Goal: Contribute content

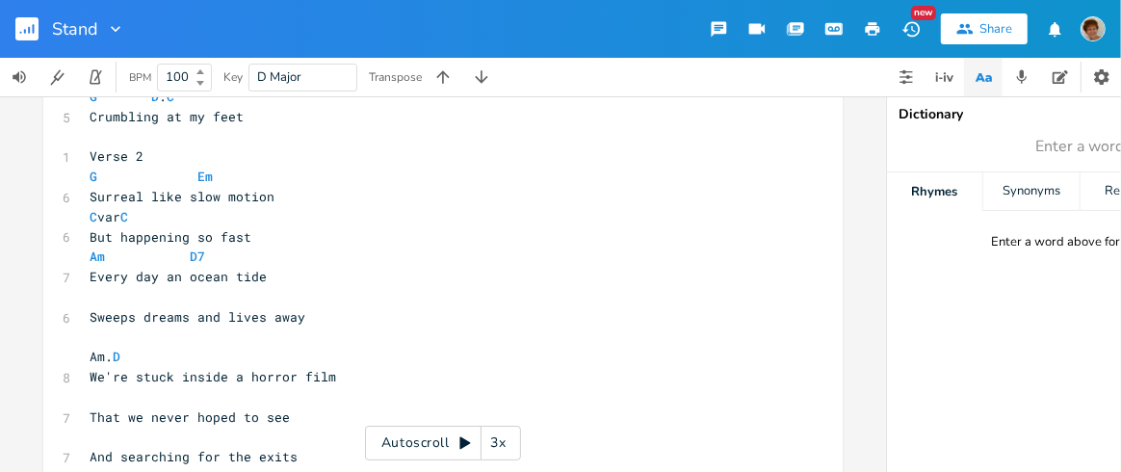
scroll to position [349, 0]
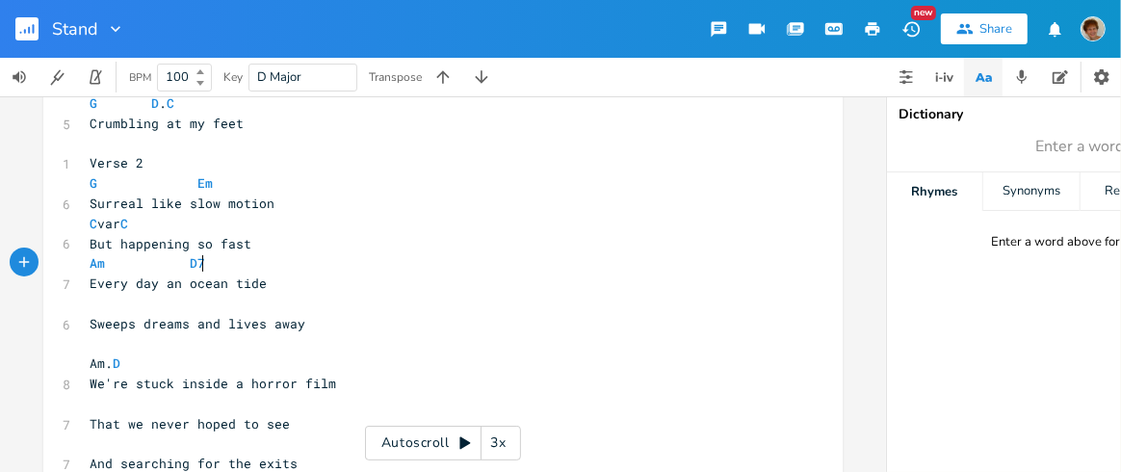
click at [198, 258] on pre "Am D7" at bounding box center [433, 263] width 695 height 20
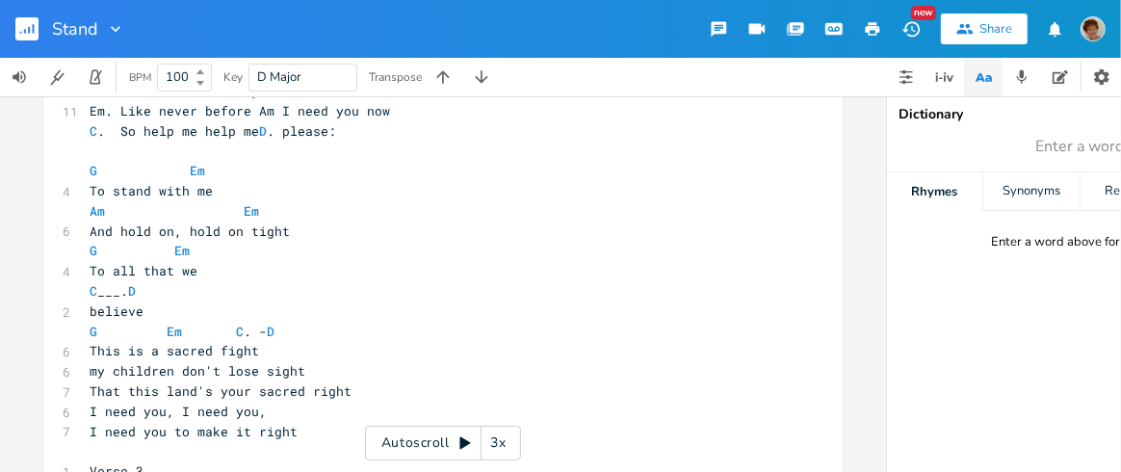
scroll to position [1153, 0]
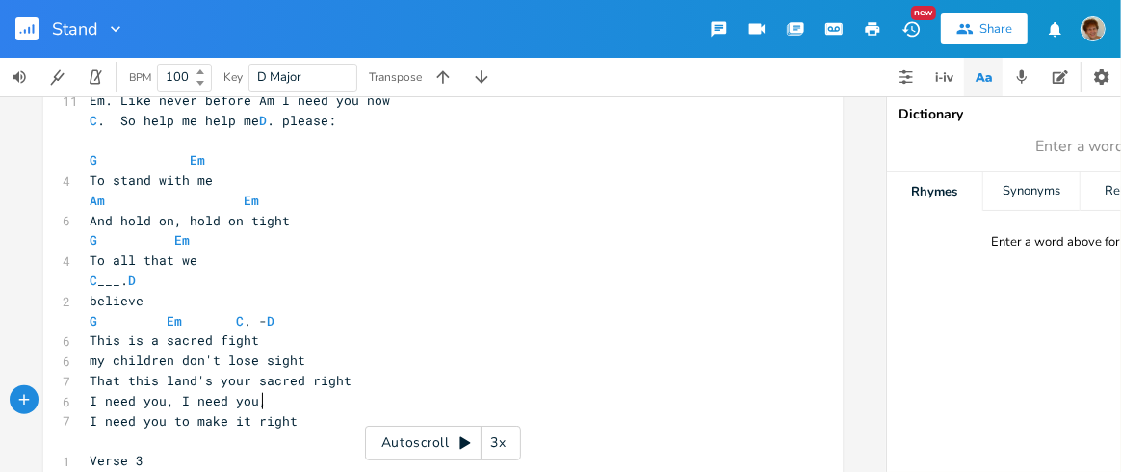
click at [260, 400] on span "I need you, I need you," at bounding box center [178, 400] width 177 height 17
click at [167, 416] on span "I need you to make it right" at bounding box center [194, 420] width 208 height 17
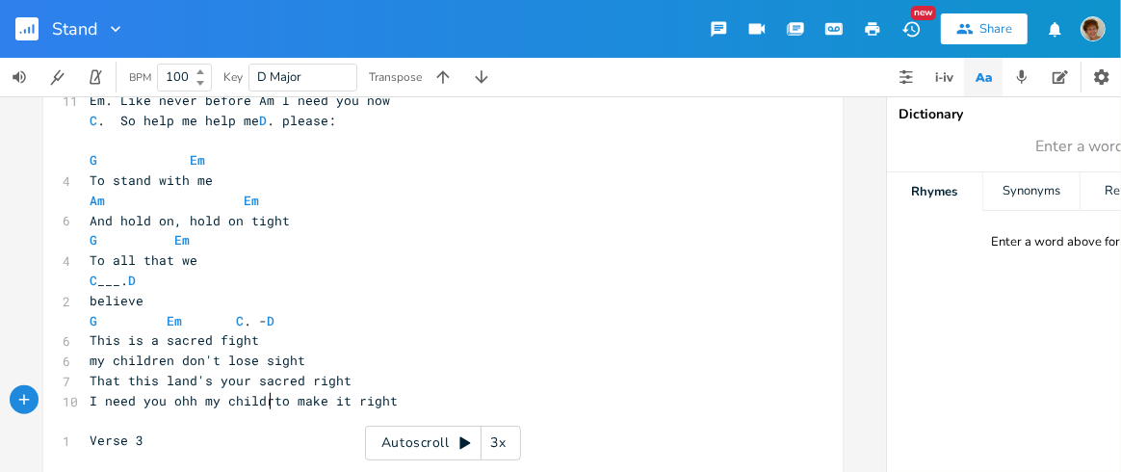
type textarea "ohh my children"
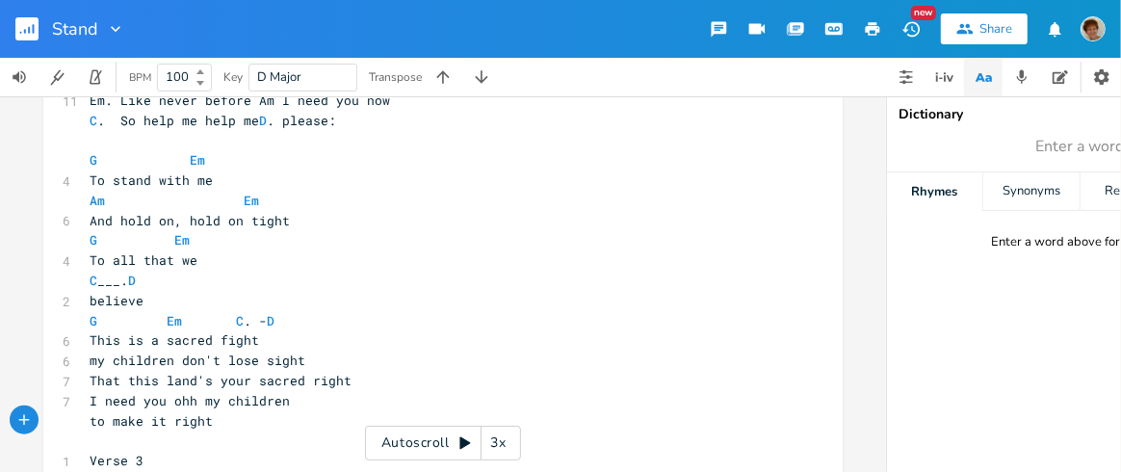
click at [160, 416] on span "to make it right" at bounding box center [151, 420] width 123 height 17
type textarea "this whole thing"
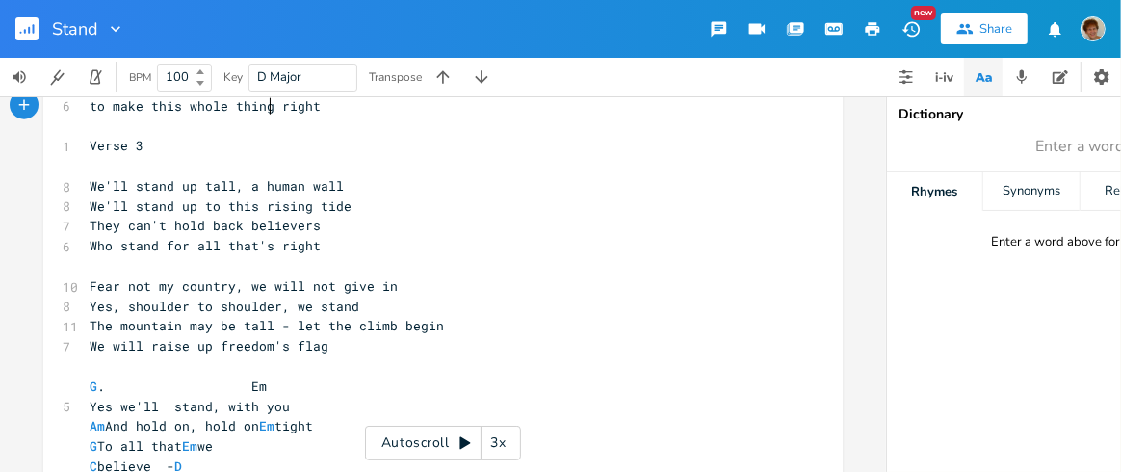
scroll to position [1464, 0]
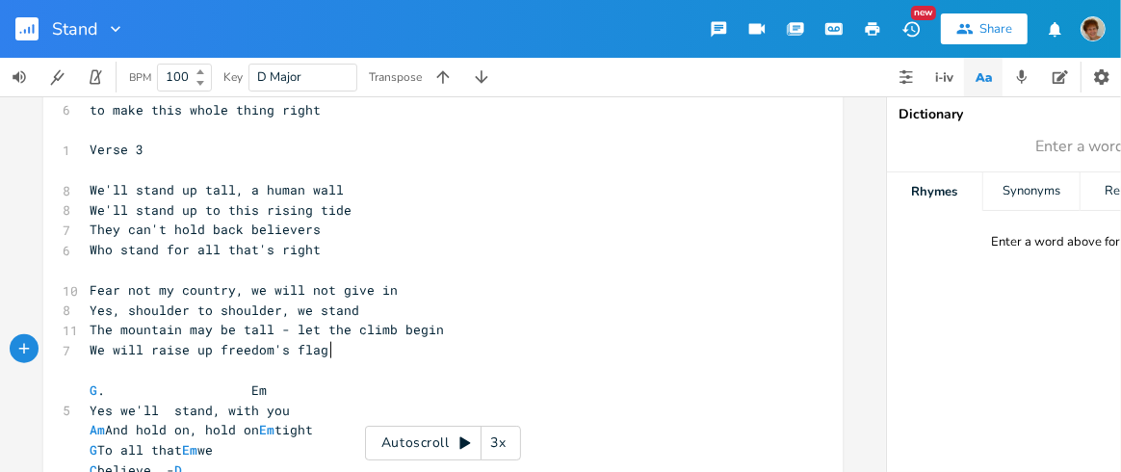
click at [430, 350] on pre "We will raise up freedom's flag" at bounding box center [433, 350] width 695 height 20
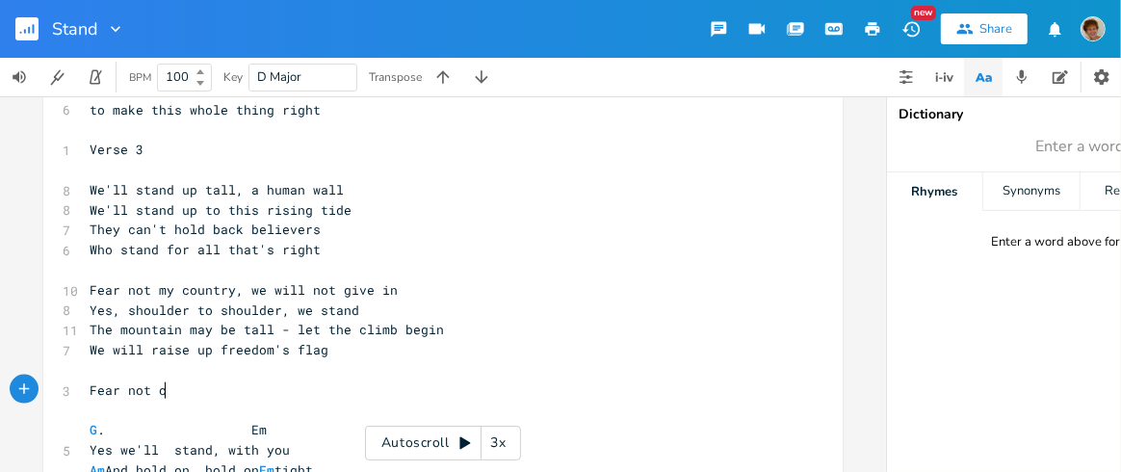
scroll to position [0, 56]
type textarea "Fear not oh country we will not give in"
click at [171, 388] on span "Fear not oh country we will not give in" at bounding box center [240, 389] width 300 height 17
click at [168, 385] on span "Fear not oh country we will not give in" at bounding box center [240, 389] width 300 height 17
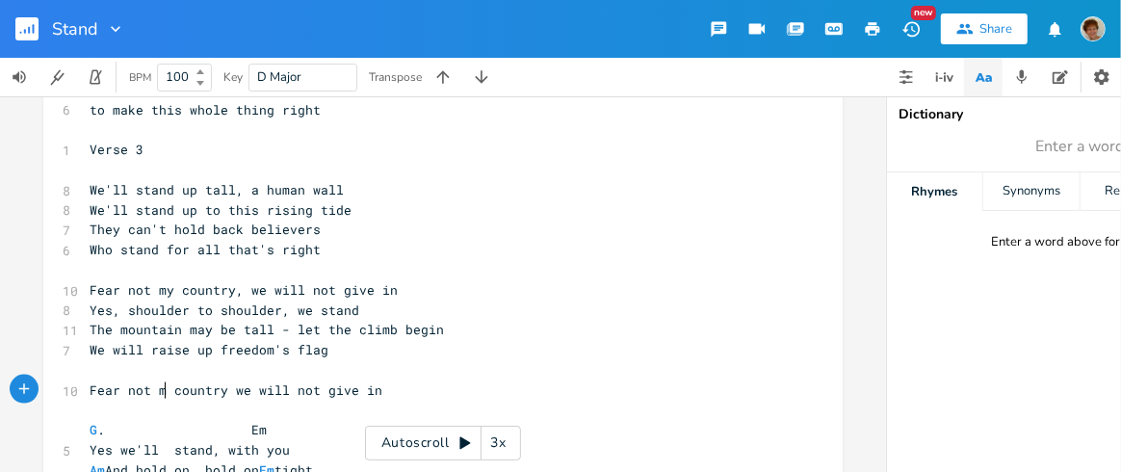
type textarea "my"
click at [402, 391] on pre "Fear not my country we will not give in" at bounding box center [433, 390] width 695 height 20
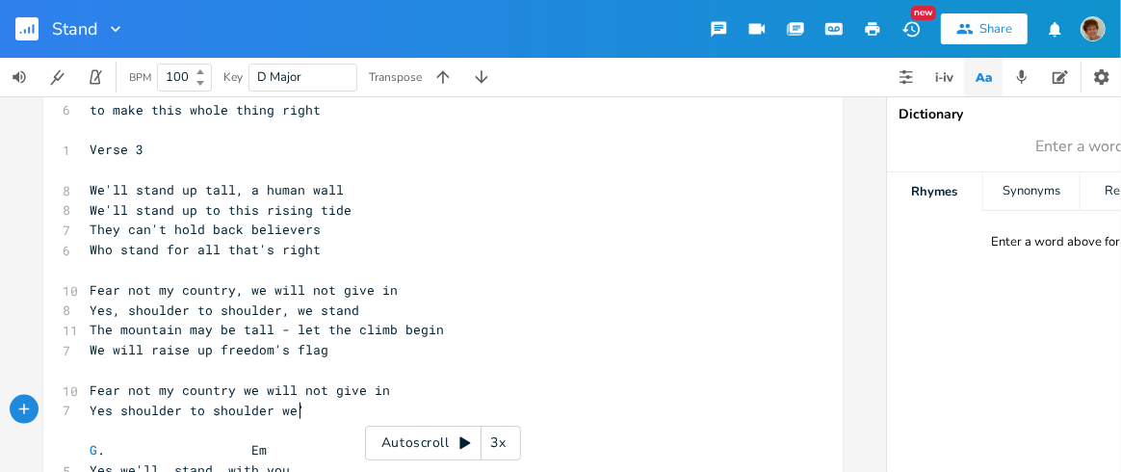
type textarea "Yes shoulder to shoulder we'l"
type textarea "e stand"
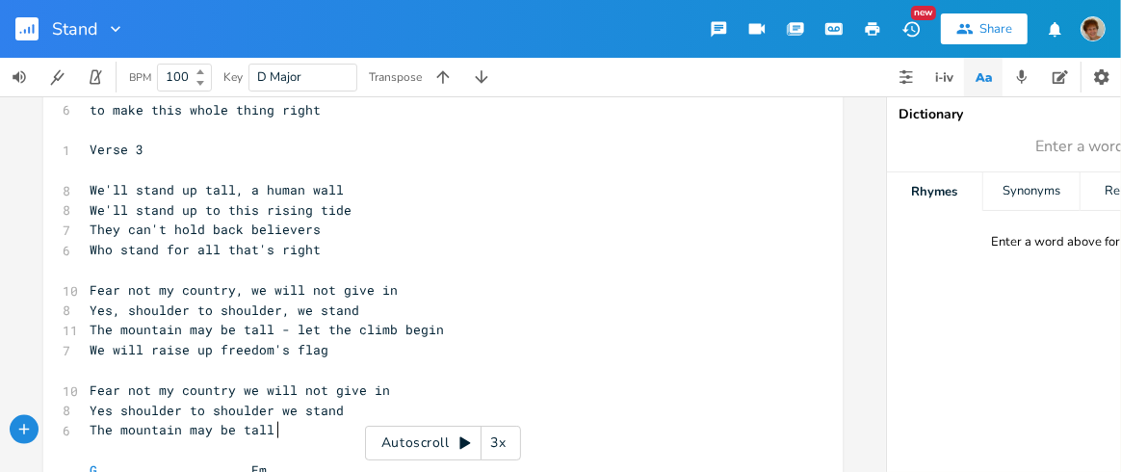
scroll to position [0, 148]
type textarea "The mountain may be tall but let the climb begin"
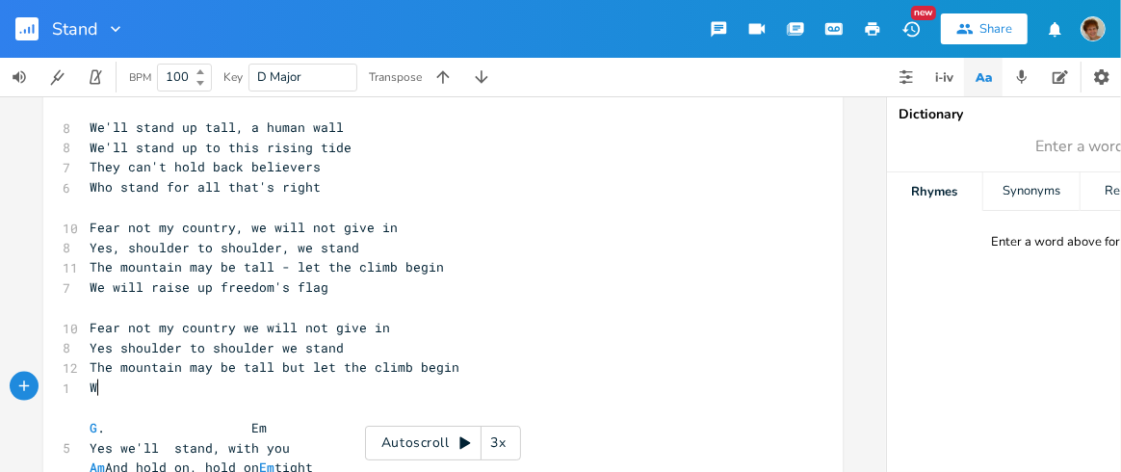
scroll to position [0, 18]
type textarea "We"
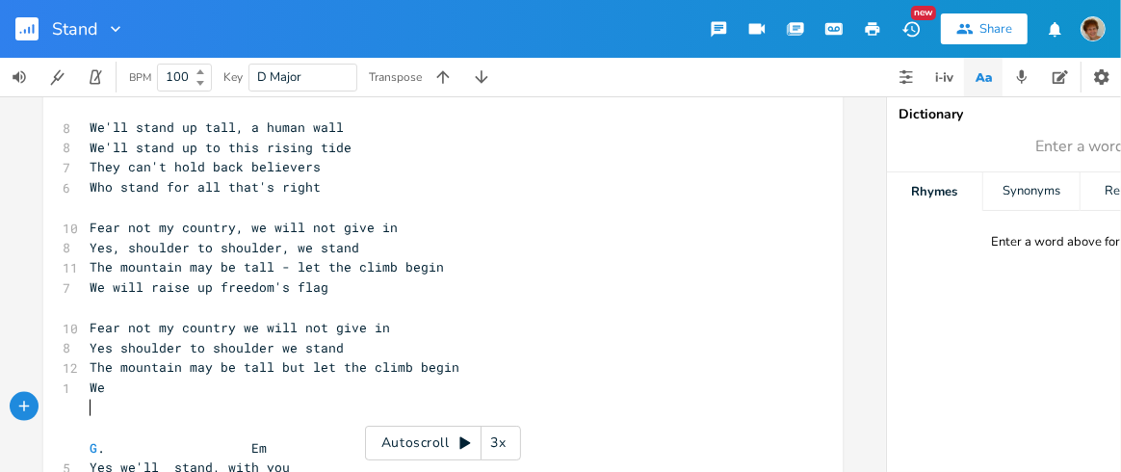
type textarea "l"
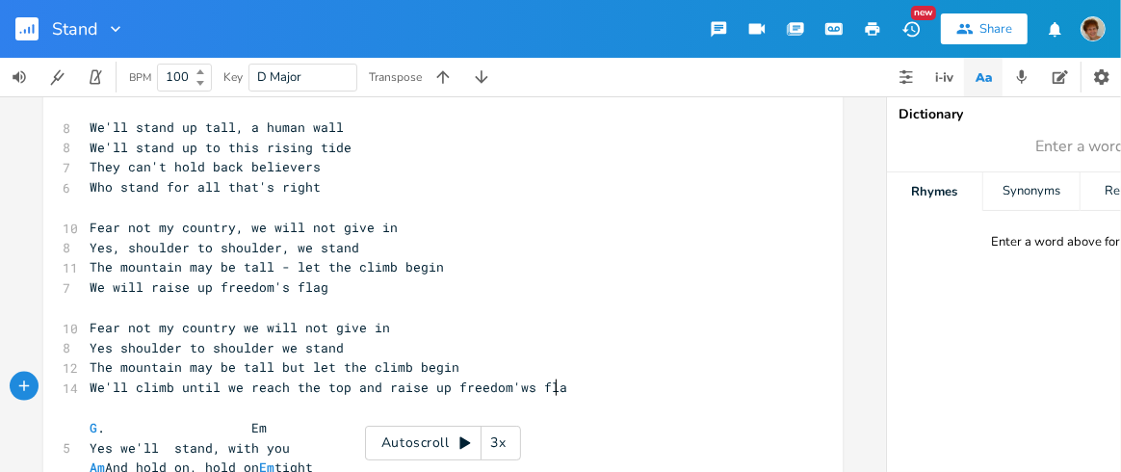
type textarea "'ll climb until we reach the top and raise up freedom'ws flag"
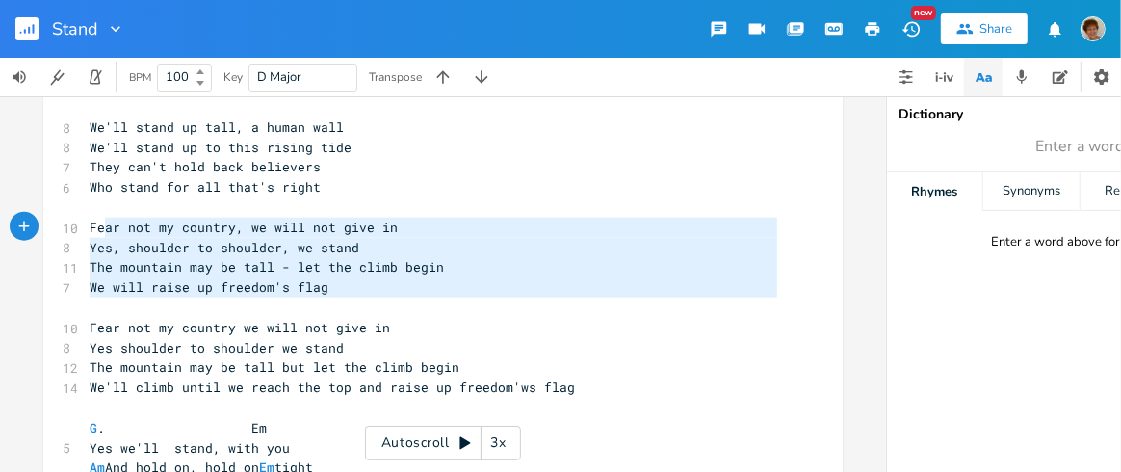
type textarea "Fear not my country, we will not give in Yes, shoulder to shoulder, we stand Th…"
drag, startPoint x: 365, startPoint y: 305, endPoint x: 73, endPoint y: 221, distance: 303.5
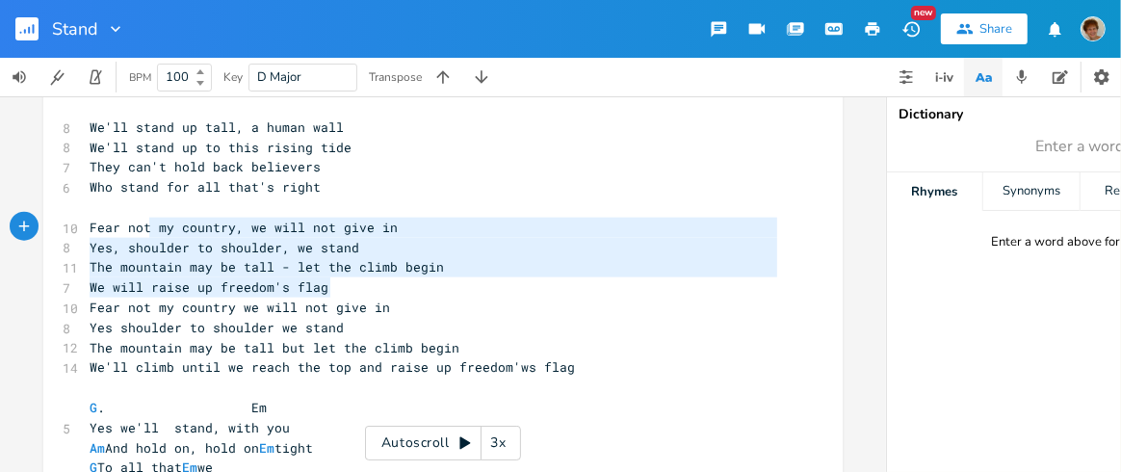
type textarea "Fear not my country, we will not give in Yes, shoulder to shoulder, we stand Th…"
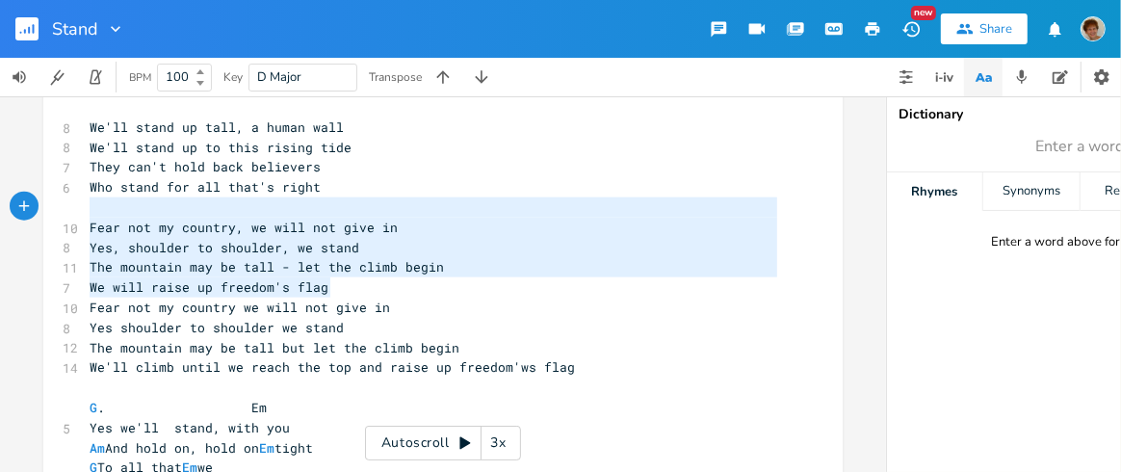
drag, startPoint x: 323, startPoint y: 283, endPoint x: 50, endPoint y: 216, distance: 281.6
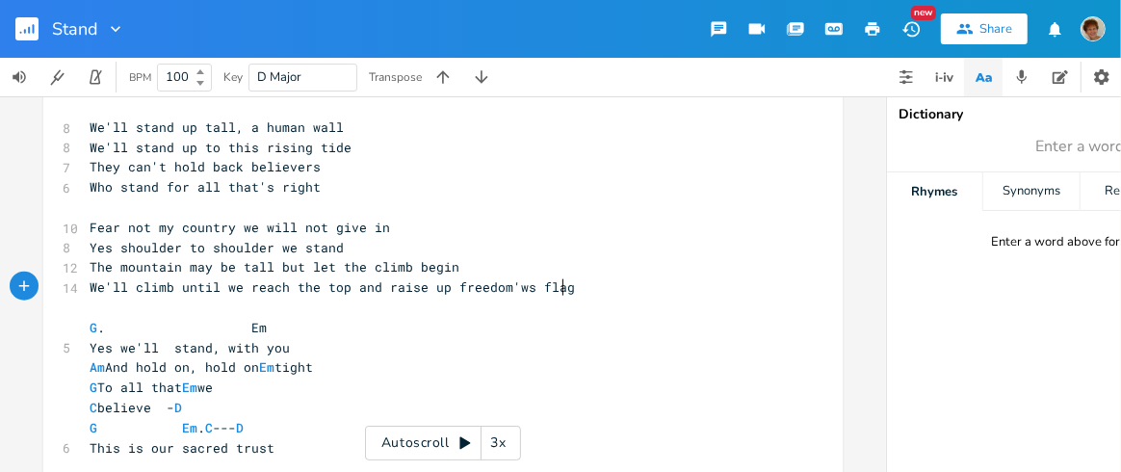
click at [598, 283] on pre "We'll climb until we reach the top and raise up freedom'ws flag" at bounding box center [433, 287] width 695 height 20
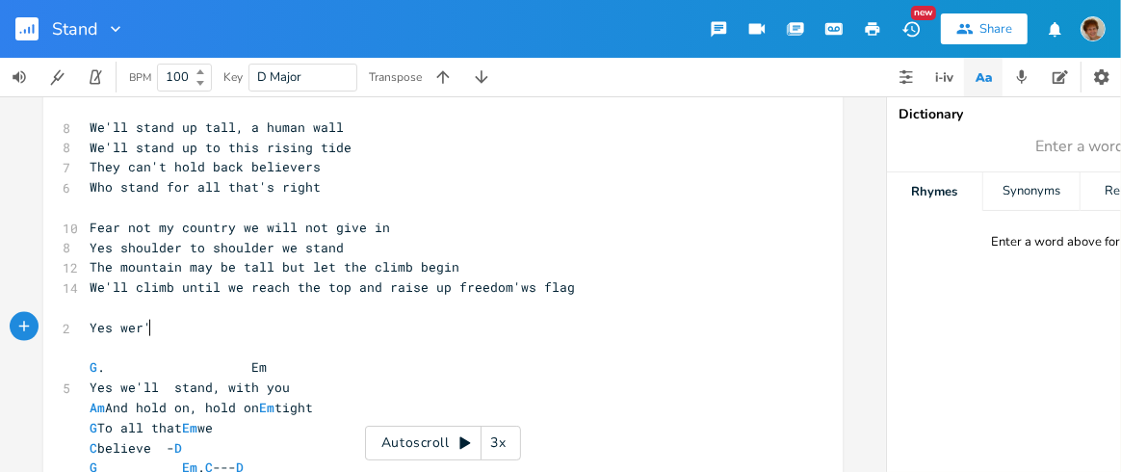
type textarea "Yes wer'l"
type textarea "'ll stand up tall, a human wall"
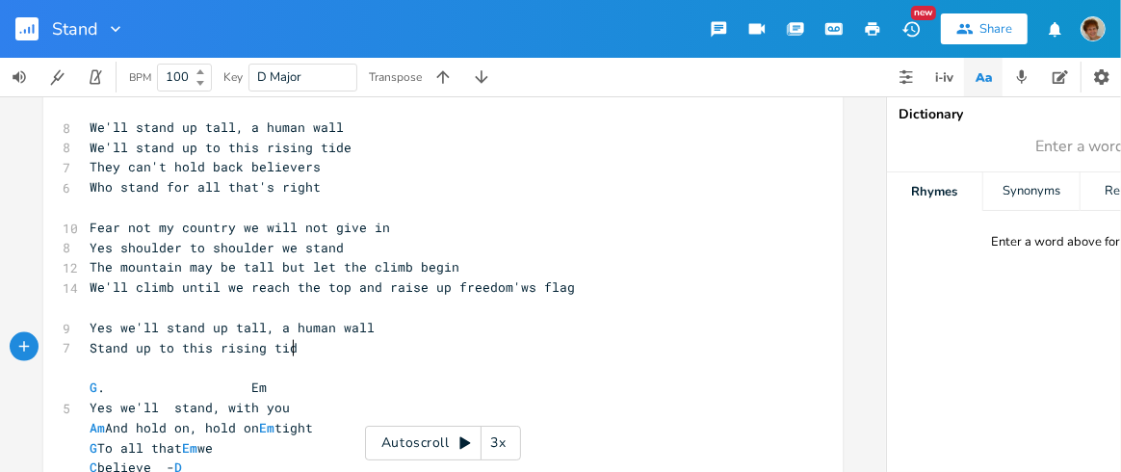
type textarea "Stand up to this rising tide"
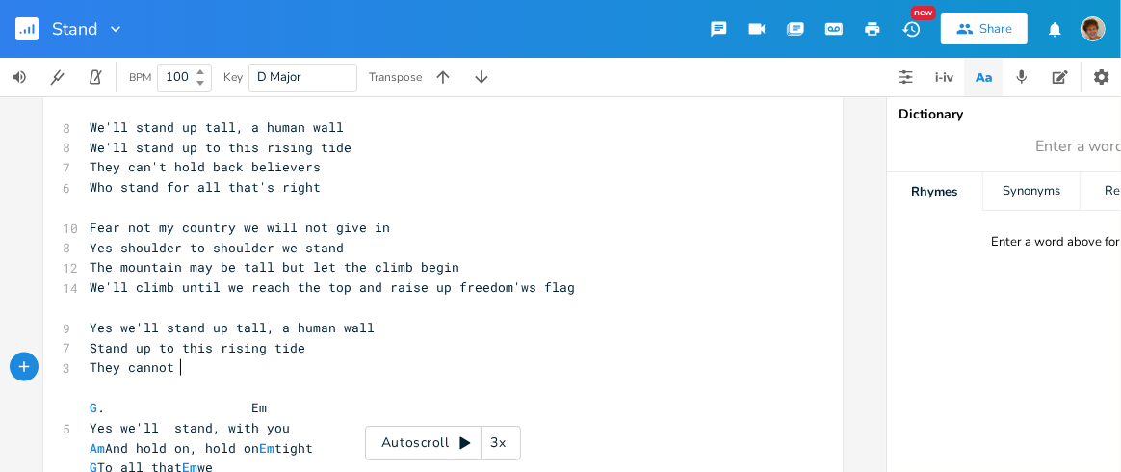
scroll to position [0, 72]
type textarea "They cannot stop believers"
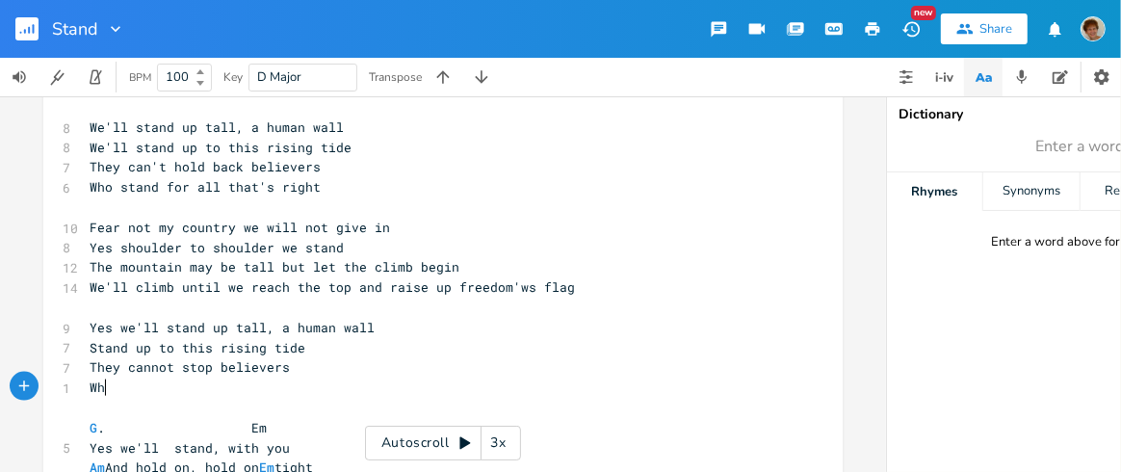
scroll to position [0, 27]
type textarea "Who fight for what is right"
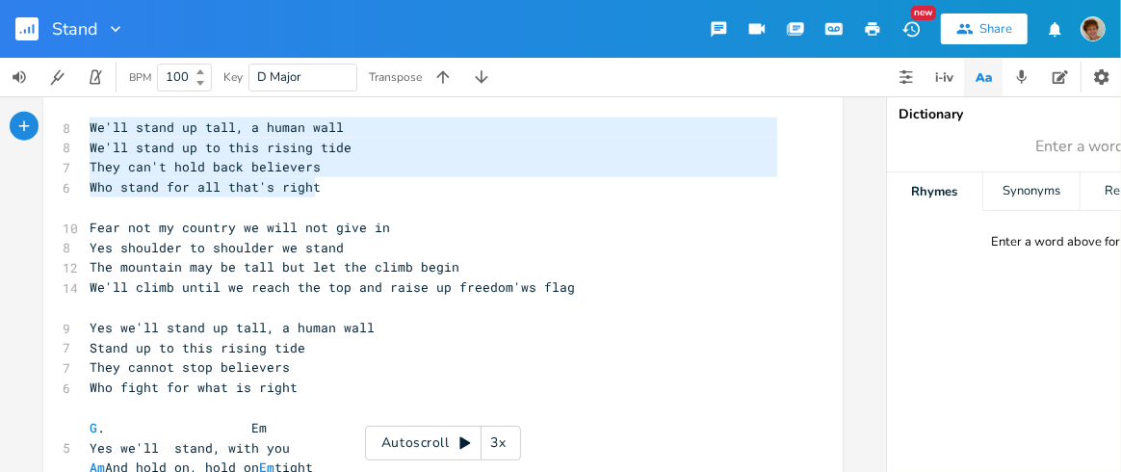
type textarea "We'll stand up tall, a human wall We'll stand up to this rising tide They can't…"
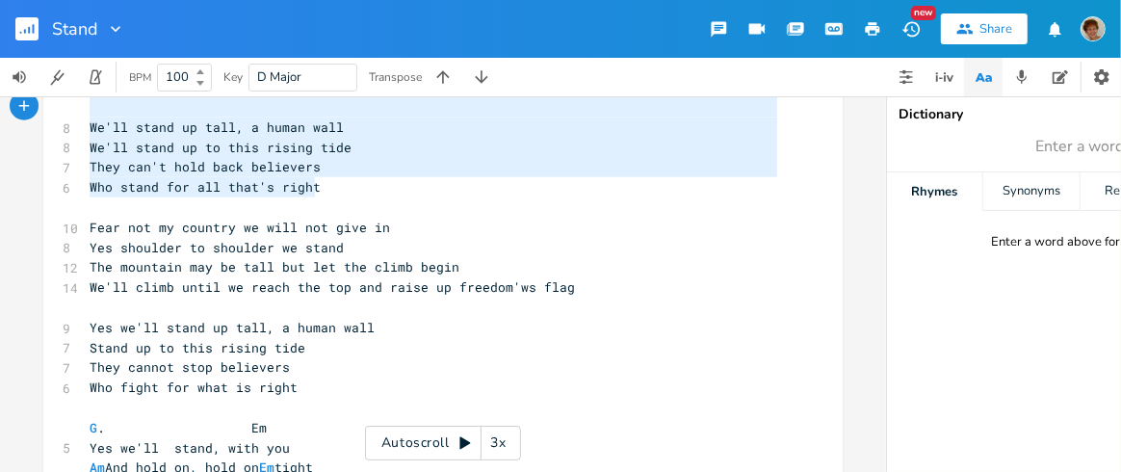
drag, startPoint x: 315, startPoint y: 191, endPoint x: 21, endPoint y: 116, distance: 302.9
click at [16, 115] on div "We'll stand up tall, a human wall We'll stand up to this rising tide They can't…" at bounding box center [443, 283] width 886 height 375
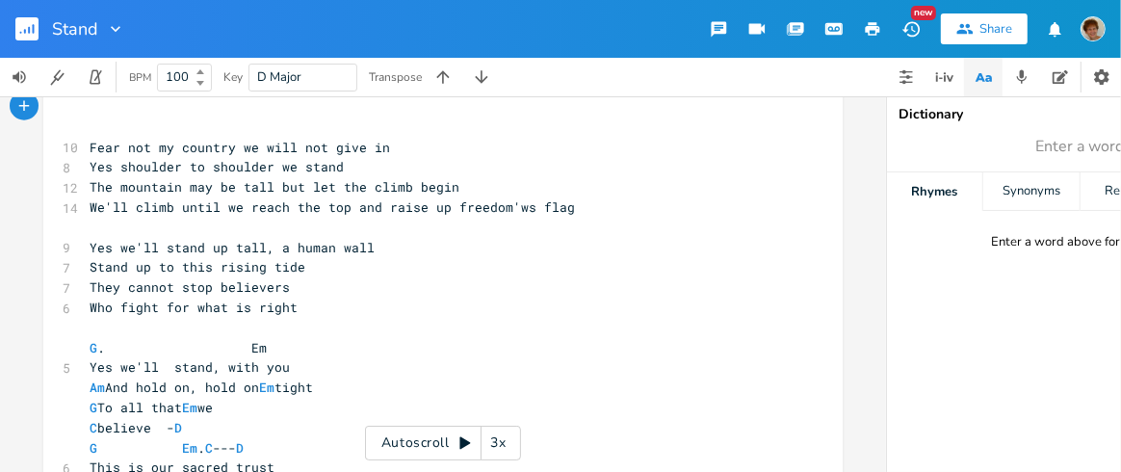
click at [562, 208] on pre "We'll climb until we reach the top and raise up freedom'ws flag" at bounding box center [433, 207] width 695 height 20
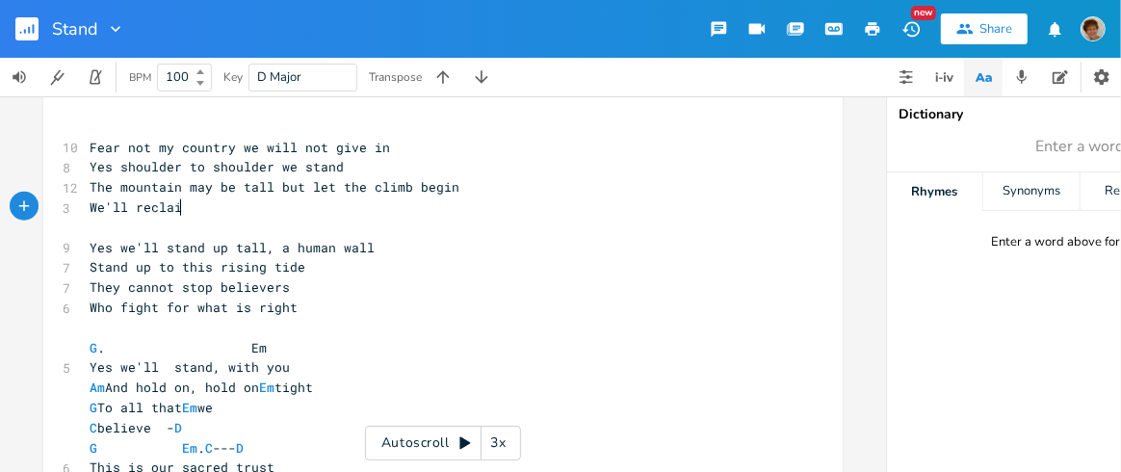
type textarea "reclaim"
type textarea "win back our promised land"
click at [292, 181] on span "The mountain may be tall but let the climb begin" at bounding box center [275, 186] width 370 height 17
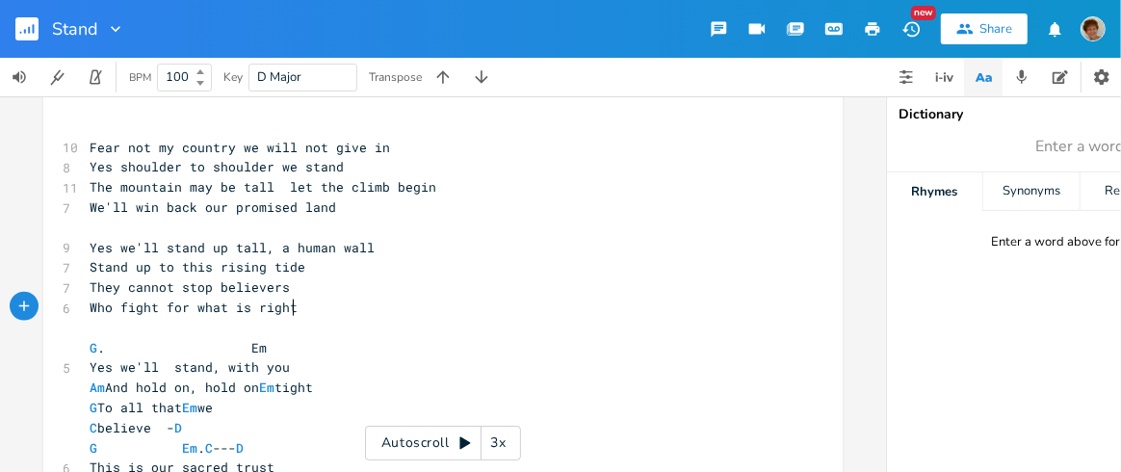
click at [285, 302] on span "Who fight for what is right" at bounding box center [194, 306] width 208 height 17
click at [278, 283] on span "They cannot stop believers" at bounding box center [190, 286] width 200 height 17
type textarea "true champions"
click at [291, 305] on pre "Who fight for what is right" at bounding box center [433, 307] width 695 height 20
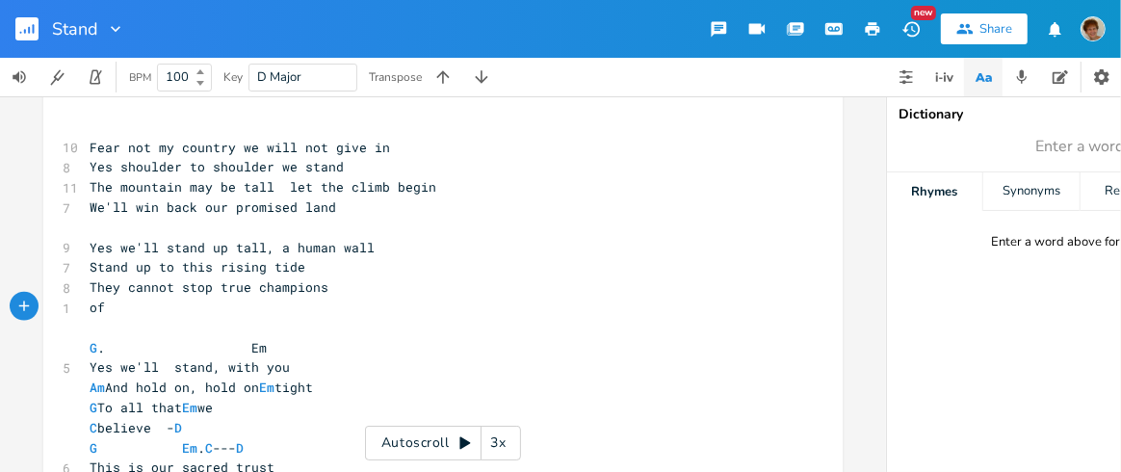
scroll to position [0, 13]
type textarea "of liberty"
click at [317, 284] on pre "They cannot stop true champions" at bounding box center [433, 287] width 695 height 20
type textarea "a people"
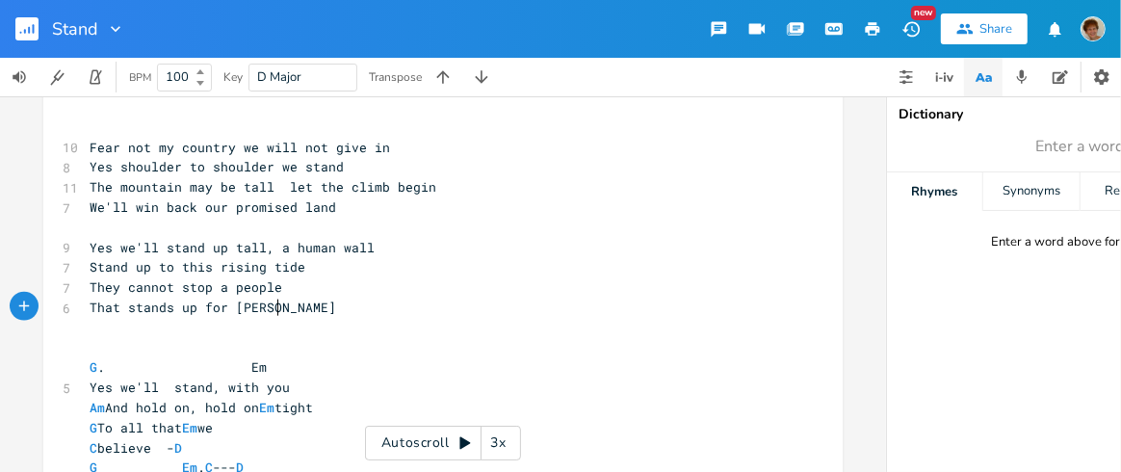
type textarea "That stands up for liberty"
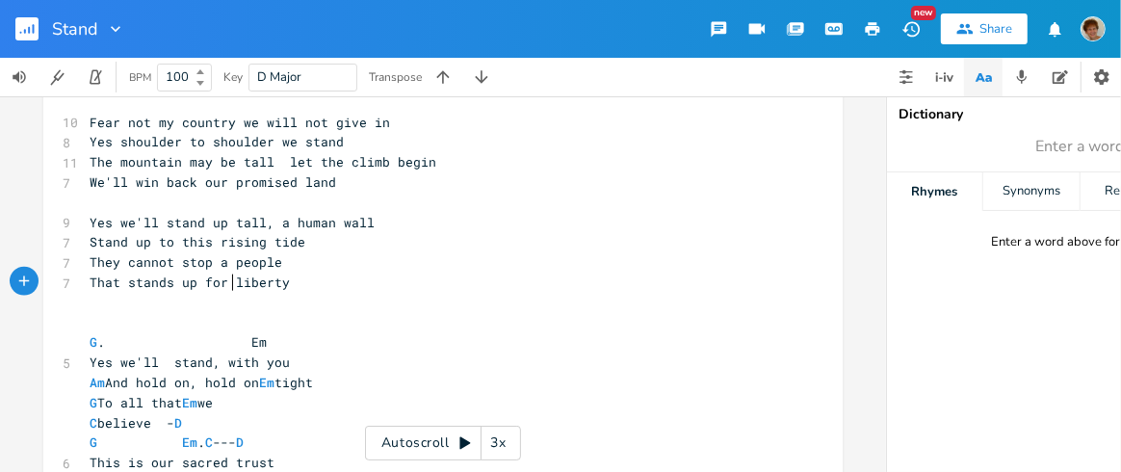
drag, startPoint x: 226, startPoint y: 282, endPoint x: 269, endPoint y: 275, distance: 42.9
click at [226, 281] on span "That stands up for liberty" at bounding box center [190, 281] width 200 height 17
type textarea "Who fight for"
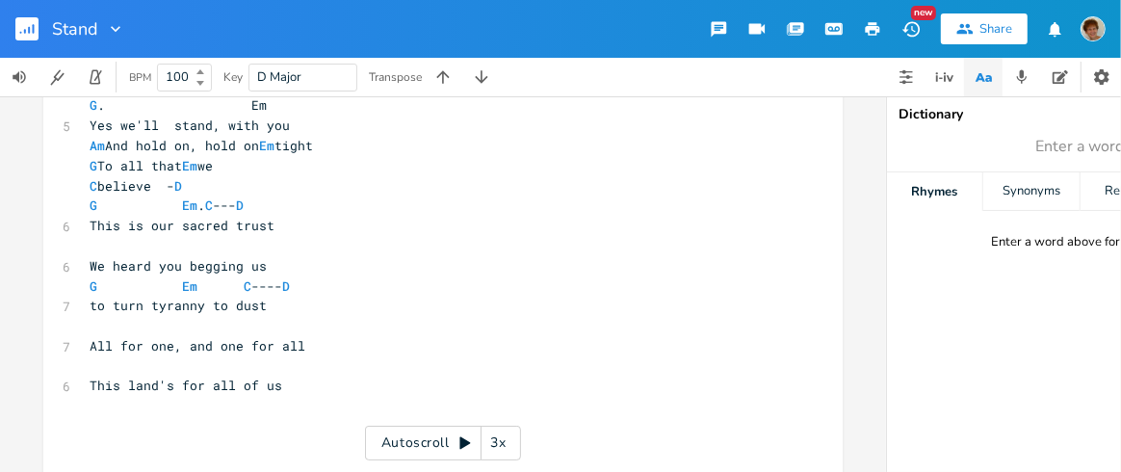
scroll to position [1799, 0]
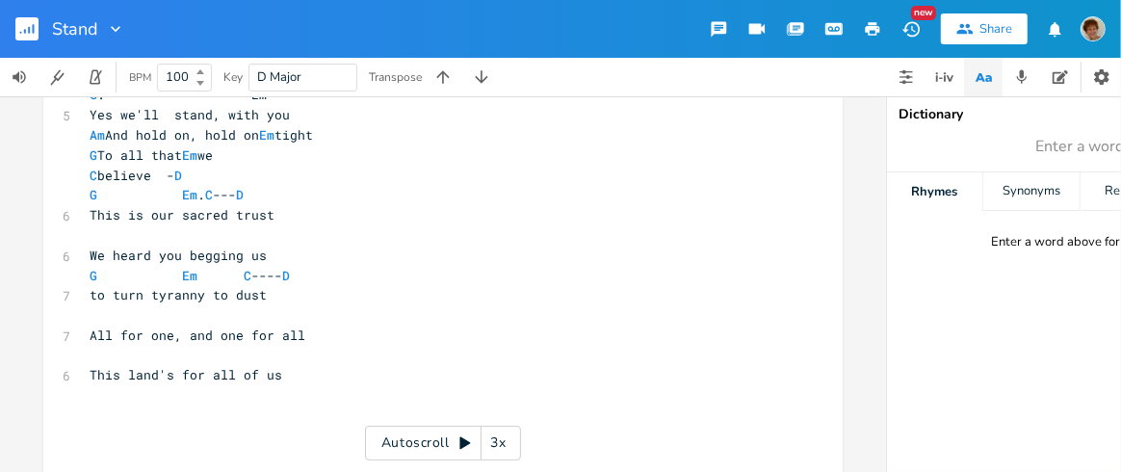
click at [112, 291] on span "to turn tyranny to dust" at bounding box center [178, 294] width 177 height 17
type textarea "T"
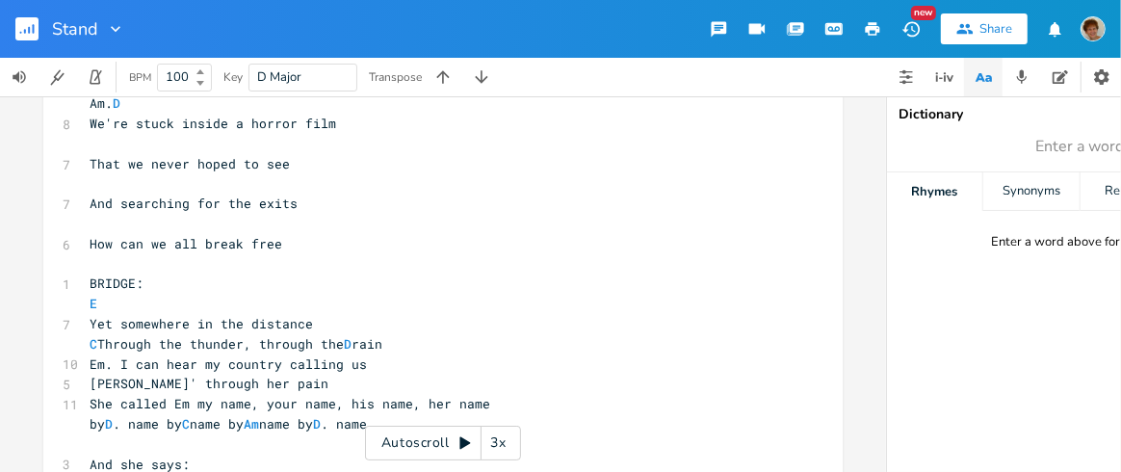
scroll to position [614, 0]
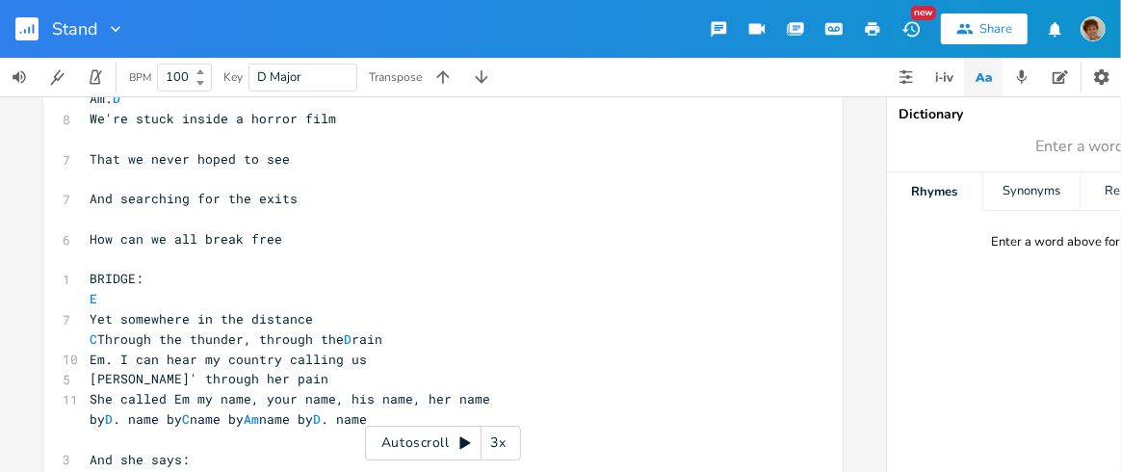
click at [104, 314] on span "Yet somewhere in the distance" at bounding box center [201, 318] width 223 height 17
click at [99, 316] on span "somewhere in the distance" at bounding box center [186, 318] width 193 height 17
type textarea "S"
click at [301, 316] on pre "Somewhere in the distance" at bounding box center [433, 319] width 695 height 20
type textarea "now"
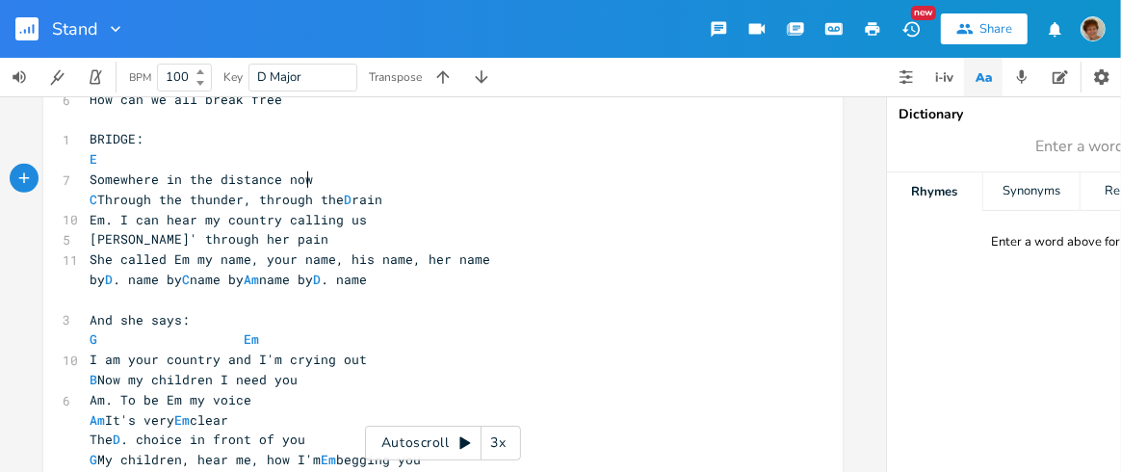
scroll to position [758, 0]
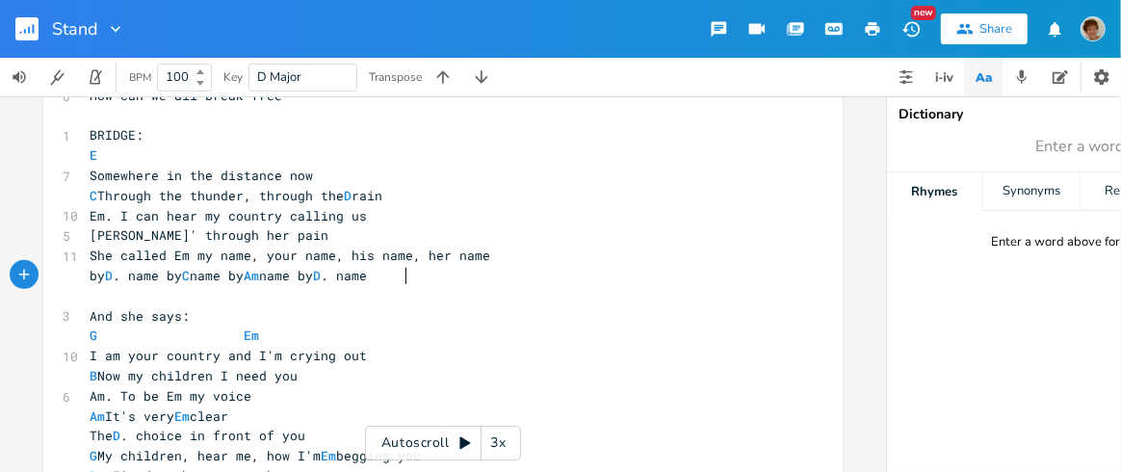
click at [425, 274] on pre "by D . name by C name by Am name by D . name" at bounding box center [433, 276] width 695 height 20
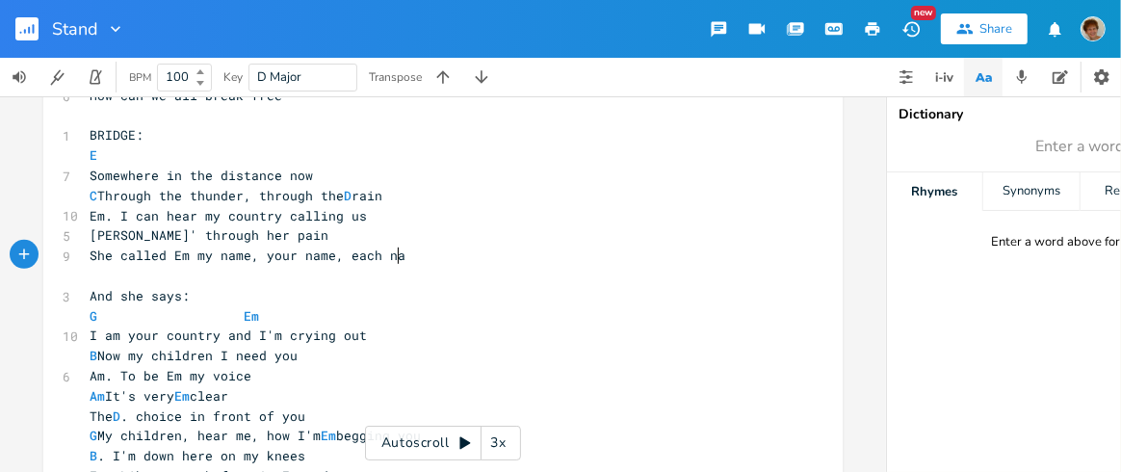
type textarea ", each name"
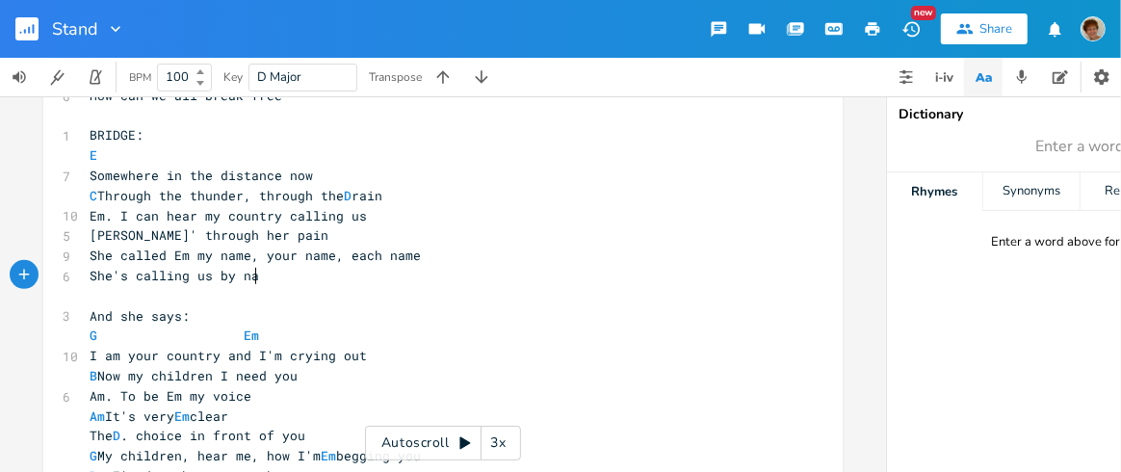
type textarea "She's calling us by name"
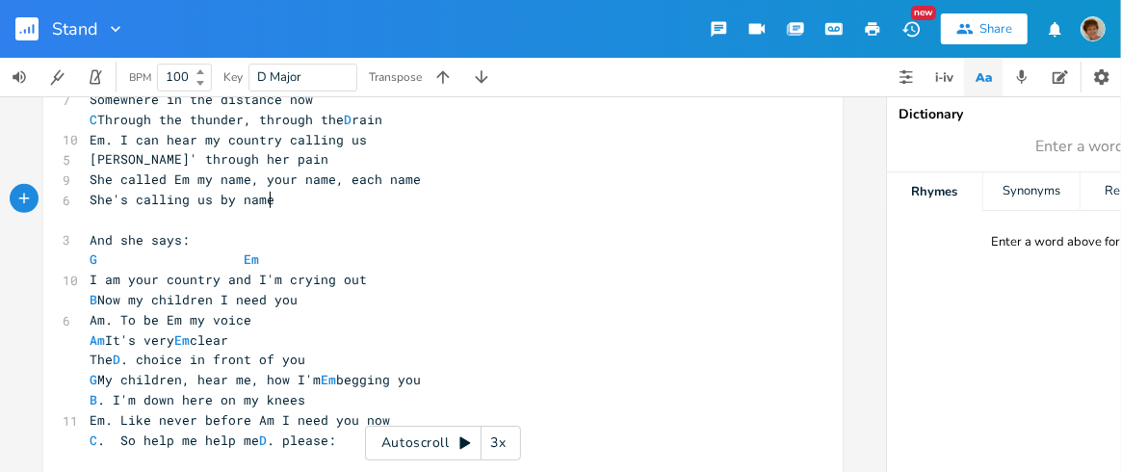
scroll to position [851, 0]
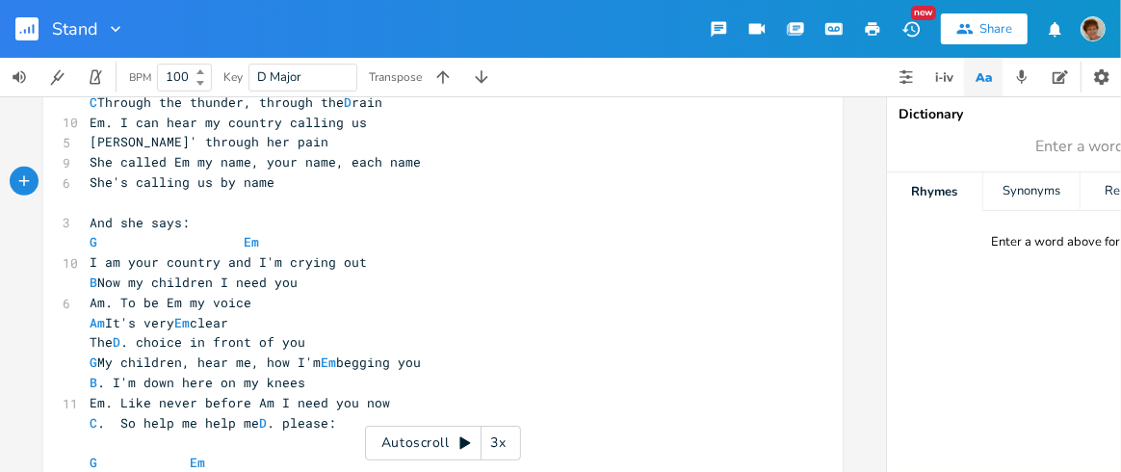
click at [173, 219] on span "And she says:" at bounding box center [140, 222] width 100 height 17
type textarea "She's wailing"
click at [269, 357] on span "G My children, hear me, how I'm Em begging you" at bounding box center [255, 361] width 331 height 17
type textarea "n"
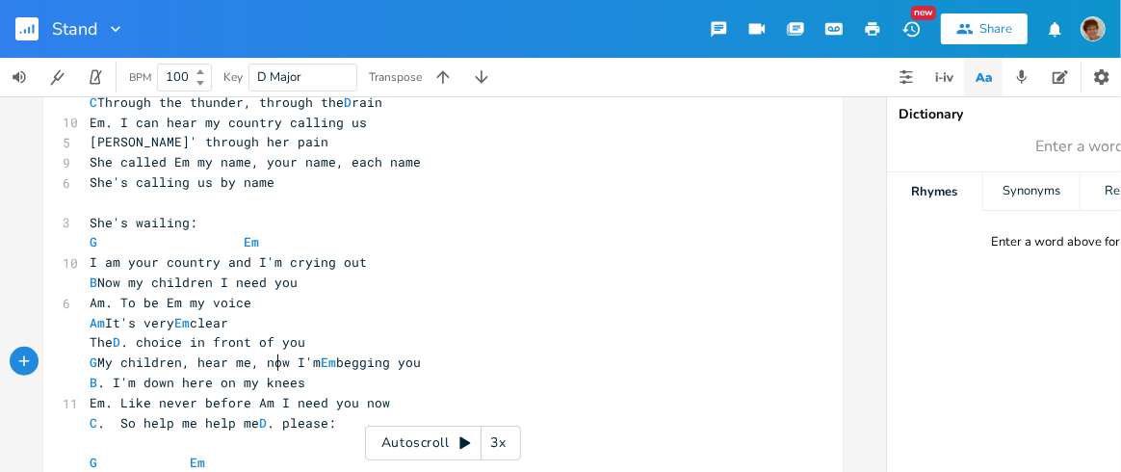
scroll to position [0, 7]
drag, startPoint x: 321, startPoint y: 420, endPoint x: 398, endPoint y: 401, distance: 79.4
click at [323, 420] on span "C . So help me help me D . please:" at bounding box center [213, 422] width 246 height 17
click at [250, 414] on span "C . So help me help me D . please:" at bounding box center [213, 422] width 246 height 17
type textarea "To keep me, keep me free"
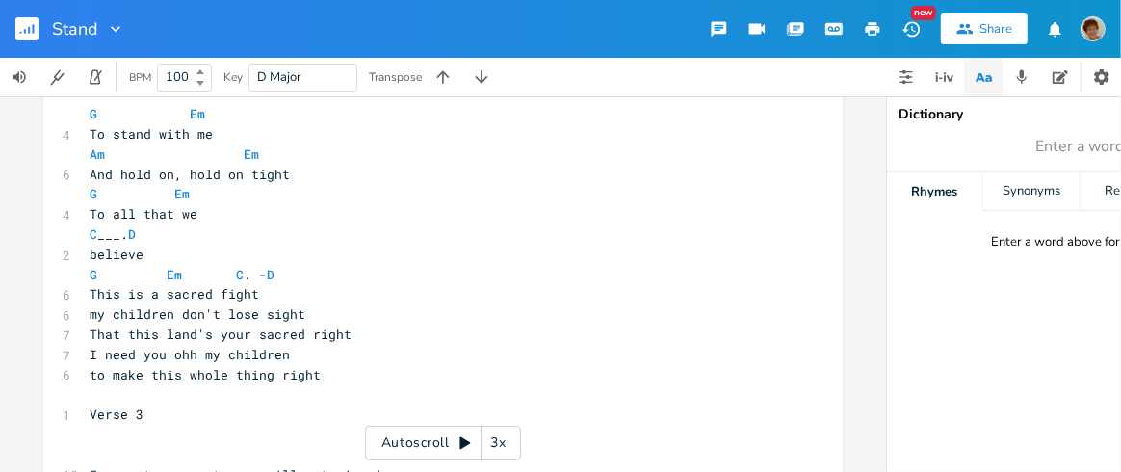
scroll to position [1206, 0]
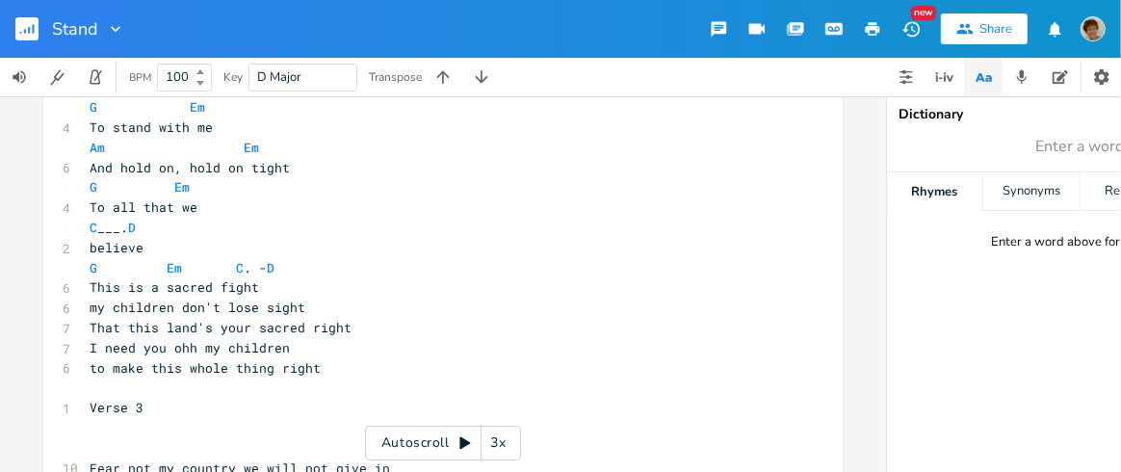
click at [130, 321] on span "That this land's your sacred right" at bounding box center [221, 327] width 262 height 17
click at [136, 360] on span "to make this whole thing right" at bounding box center [205, 367] width 231 height 17
type textarea "set"
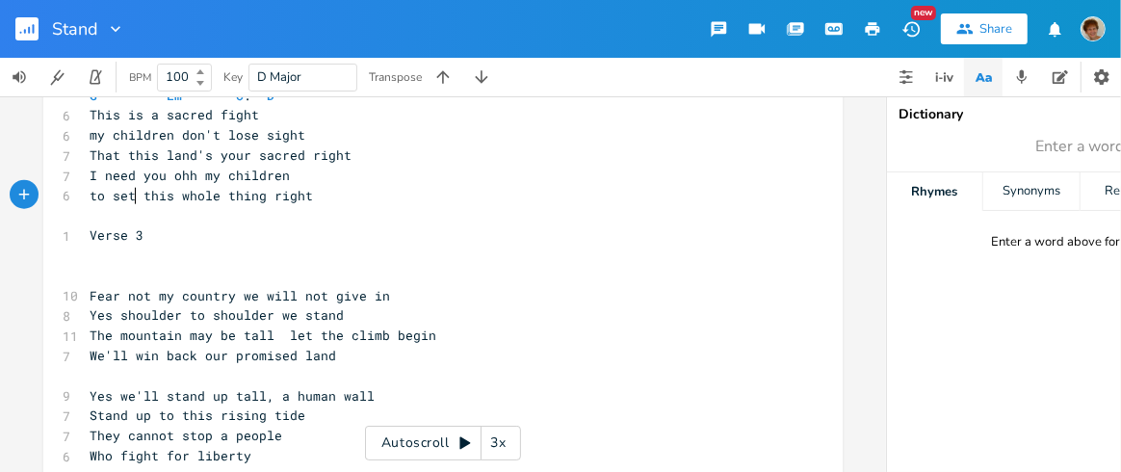
scroll to position [1418, 0]
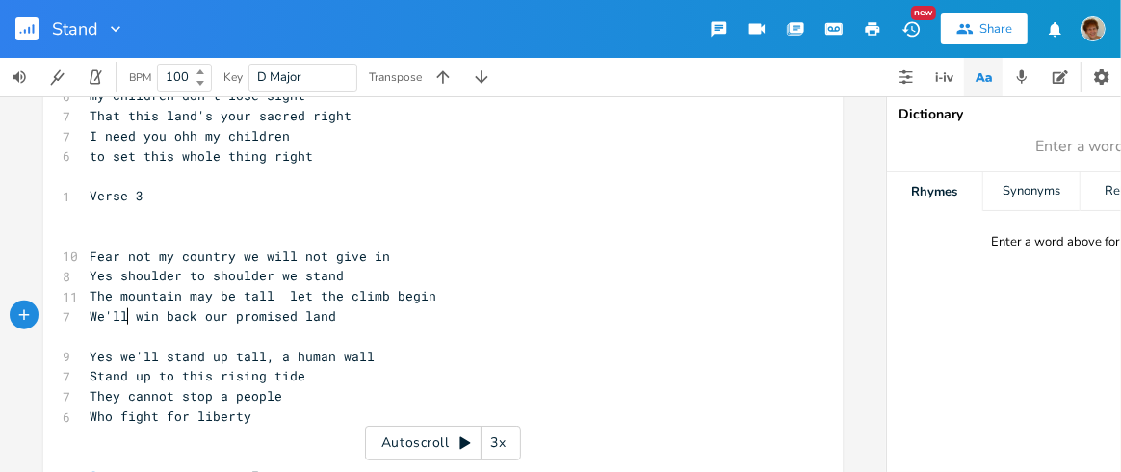
click at [119, 307] on span "We'll win back our promised land" at bounding box center [213, 315] width 246 height 17
type textarea "To"
click at [255, 412] on pre "Who fight for liberty" at bounding box center [433, 416] width 695 height 20
click at [256, 418] on pre "Who fight for liberty" at bounding box center [433, 416] width 695 height 20
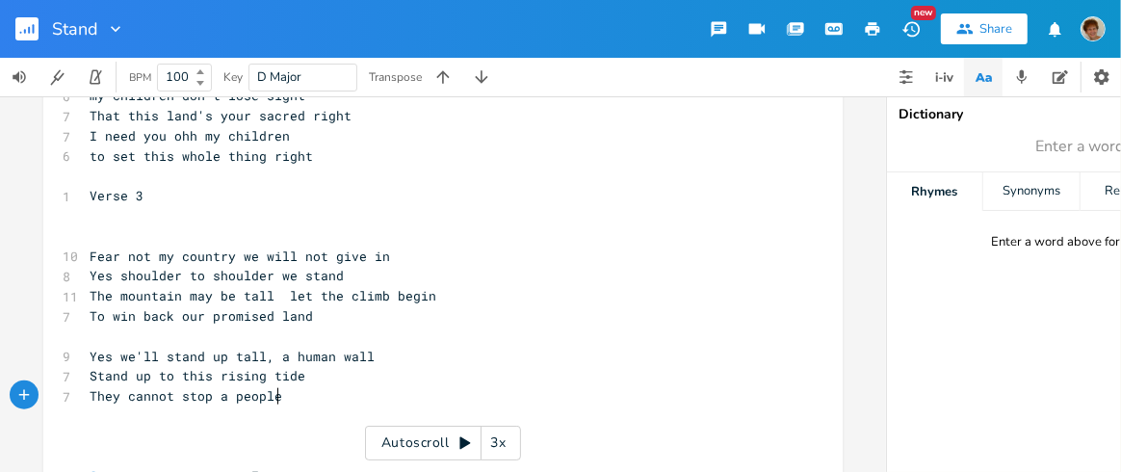
click at [288, 396] on pre "They cannot stop a people" at bounding box center [433, 396] width 695 height 20
type textarea "with justice on their side"
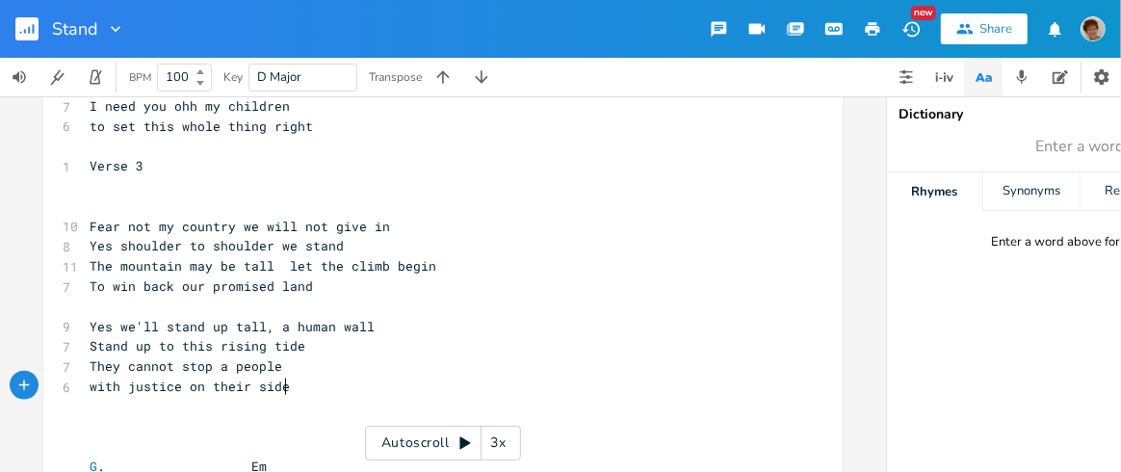
scroll to position [1460, 0]
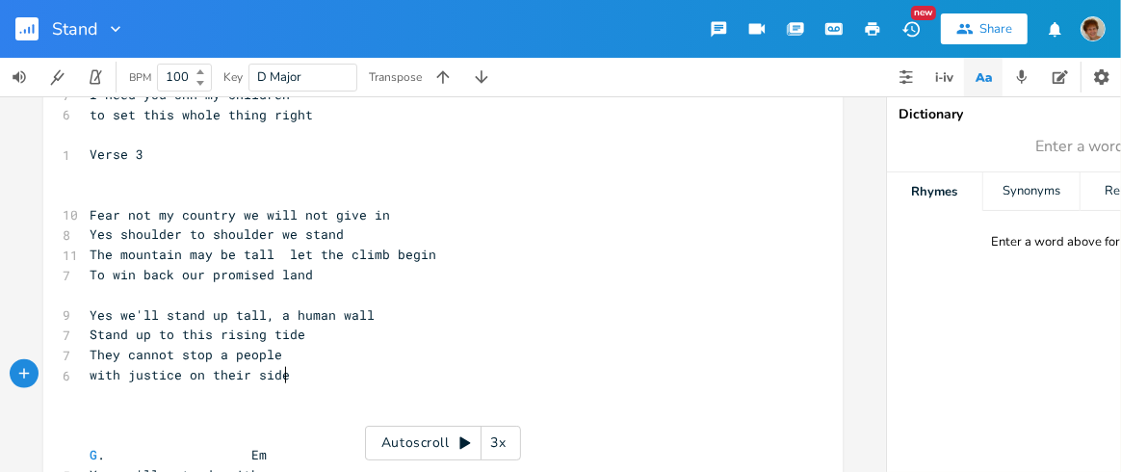
click at [284, 370] on pre "with justice on their side" at bounding box center [433, 375] width 695 height 20
type textarea "claim freedom as their guide"
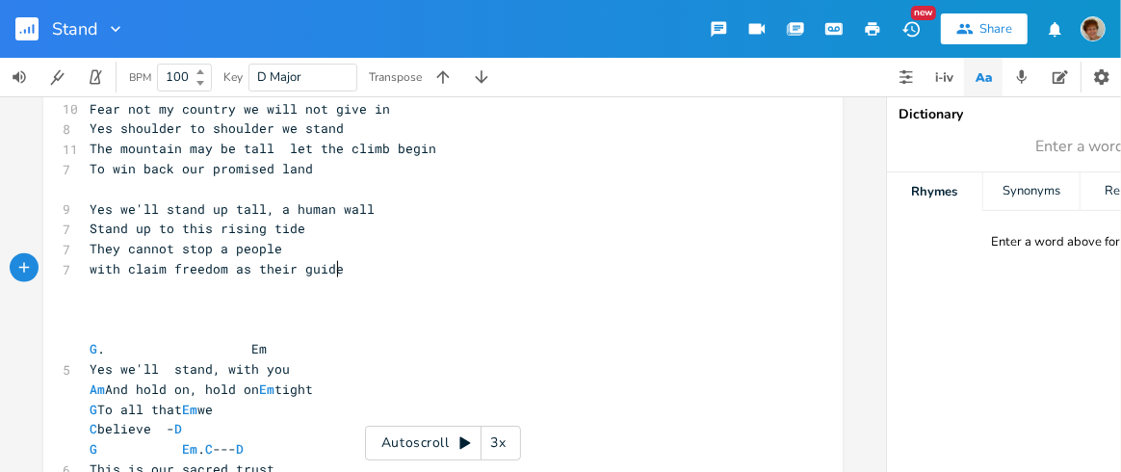
scroll to position [1572, 0]
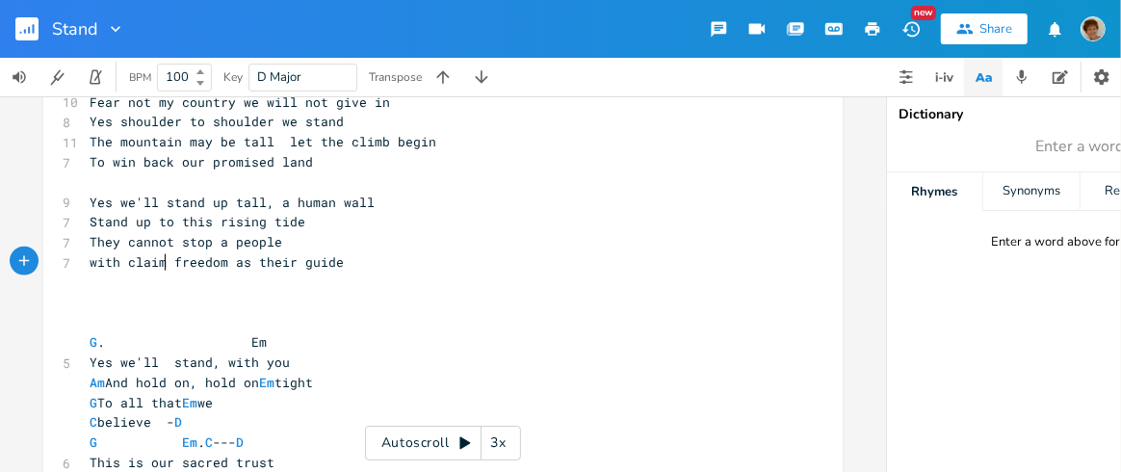
click at [161, 256] on span "with claim freedom as their guide" at bounding box center [217, 261] width 254 height 17
click at [271, 240] on pre "They cannot stop a people" at bounding box center [433, 242] width 695 height 20
type textarea "ever vanquish those"
click at [162, 256] on span "with claim freedom as their guide" at bounding box center [217, 261] width 254 height 17
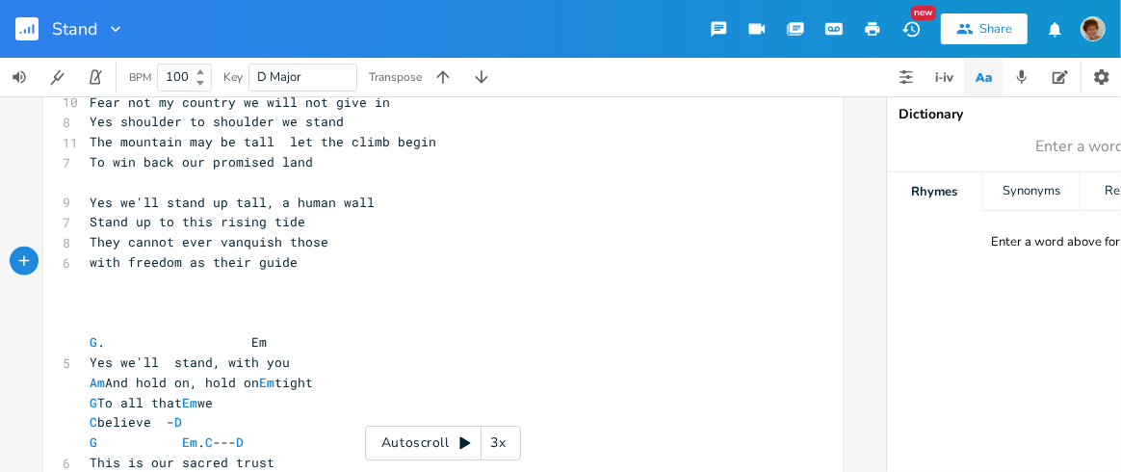
click at [288, 259] on pre "with freedom as their guide" at bounding box center [433, 262] width 695 height 20
type textarea "ho figh ton"
type textarea "ht on freedom's side"
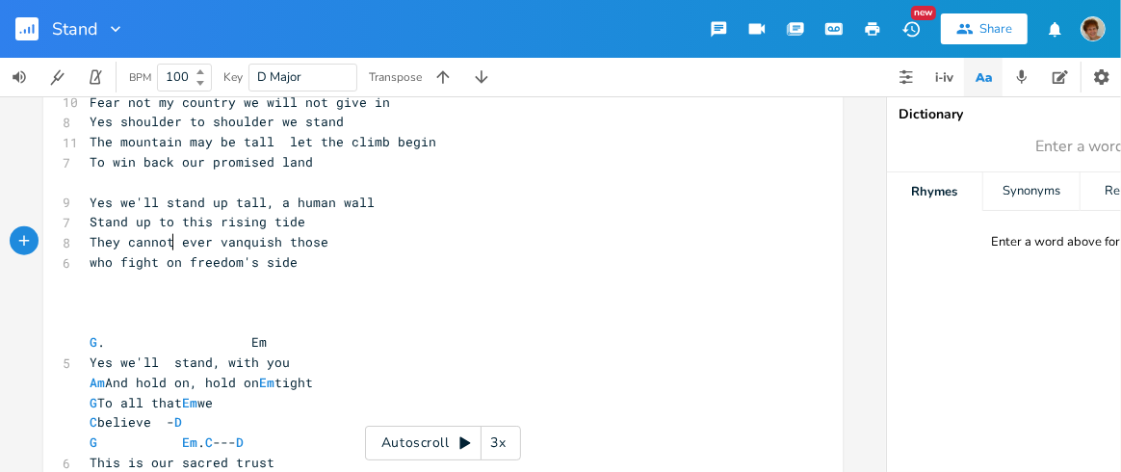
click at [165, 238] on span "They cannot ever vanquish those" at bounding box center [209, 241] width 239 height 17
type textarea "Might cannot"
type textarea "will n"
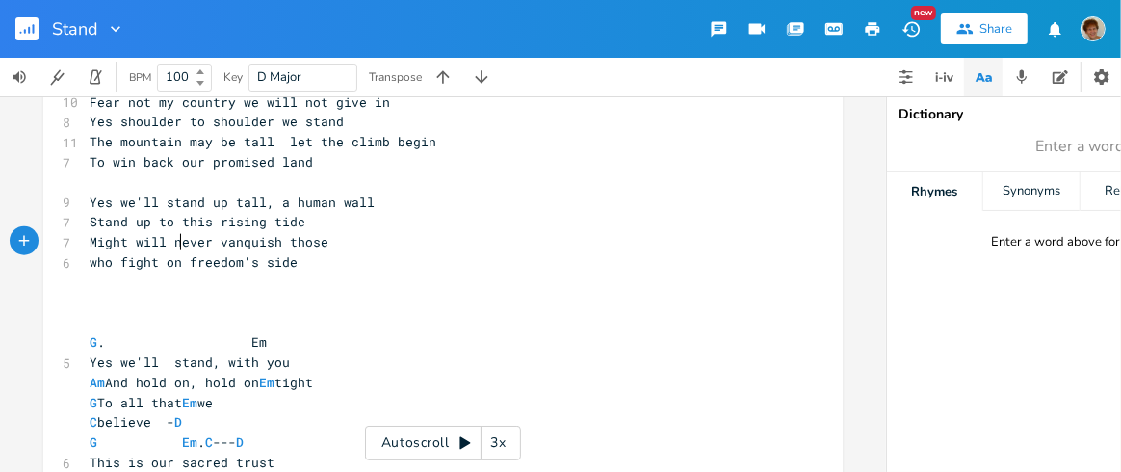
click at [201, 240] on span "Might will never vanquish those" at bounding box center [209, 241] width 239 height 17
type textarea "ot ever"
click at [343, 234] on pre "Might will not ever vanquish those" at bounding box center [433, 242] width 695 height 20
